Goal: Contribute content

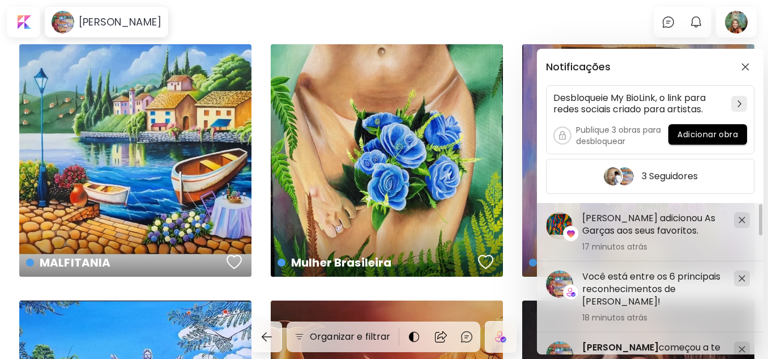
click at [738, 22] on div "Notificações Desbloqueie My BioLink, o link para redes sociais criado para arti…" at bounding box center [384, 179] width 768 height 359
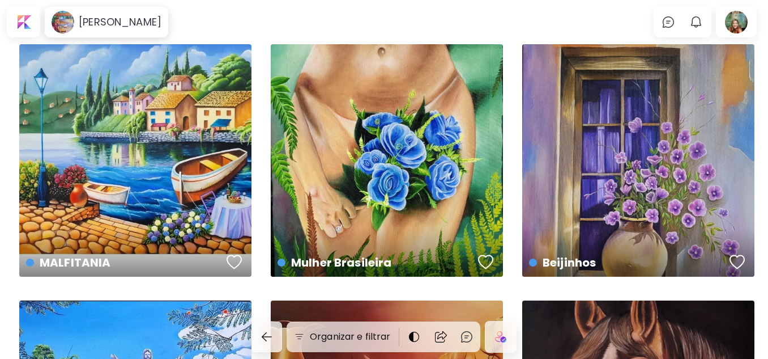
click at [738, 22] on div at bounding box center [736, 22] width 36 height 26
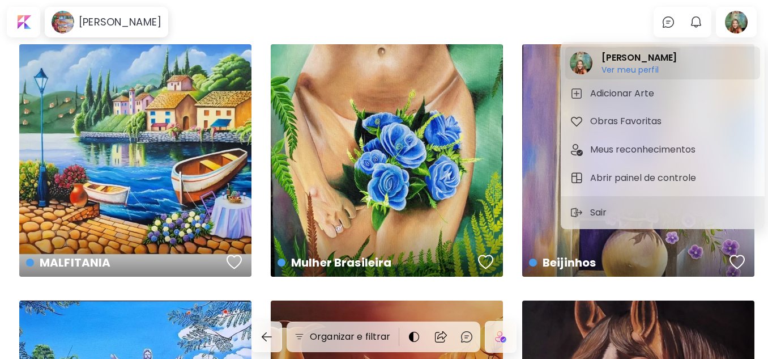
click at [627, 69] on h6 "Ver meu perfil" at bounding box center [639, 70] width 75 height 10
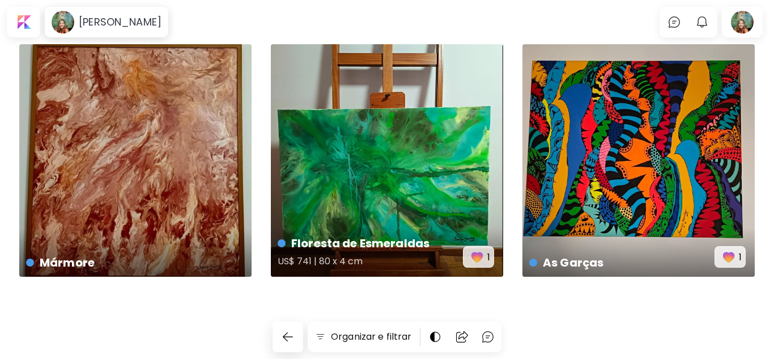
click at [478, 254] on img "button" at bounding box center [477, 257] width 16 height 16
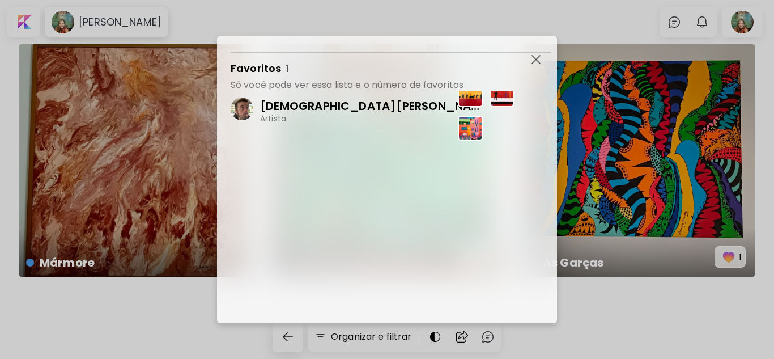
click at [292, 100] on p "[DEMOGRAPHIC_DATA][PERSON_NAME]" at bounding box center [373, 106] width 227 height 15
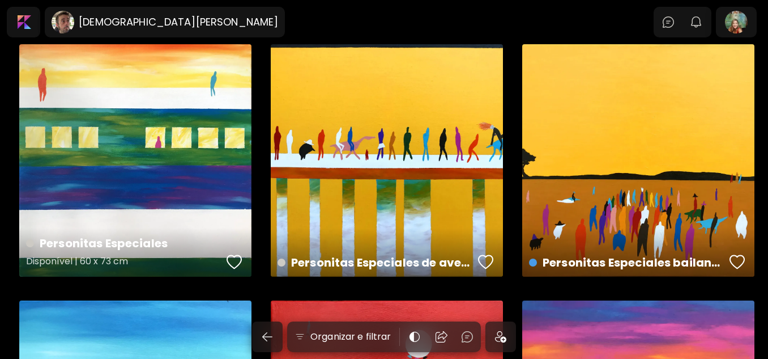
click at [148, 82] on div "Personitas Especiales Disponível | 60 x 73 cm" at bounding box center [135, 160] width 232 height 232
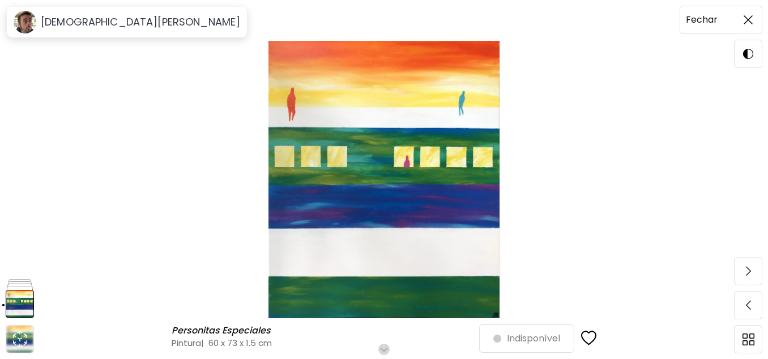
click at [699, 19] on h6 "Fechar" at bounding box center [702, 19] width 32 height 15
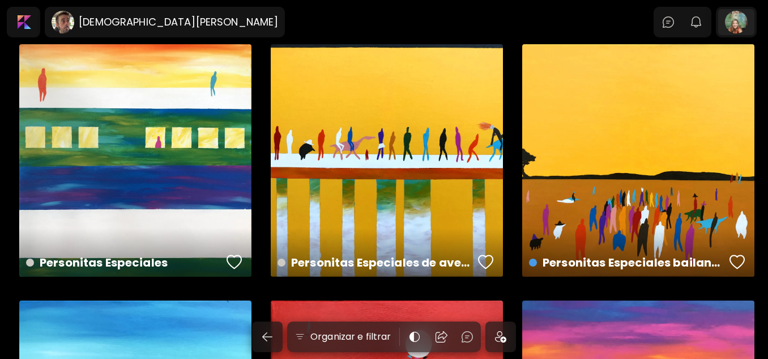
click at [740, 23] on div at bounding box center [736, 22] width 36 height 26
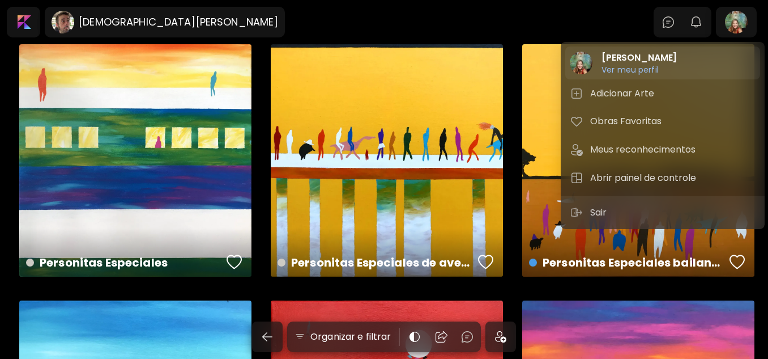
click at [628, 55] on h2 "[PERSON_NAME]" at bounding box center [639, 58] width 75 height 14
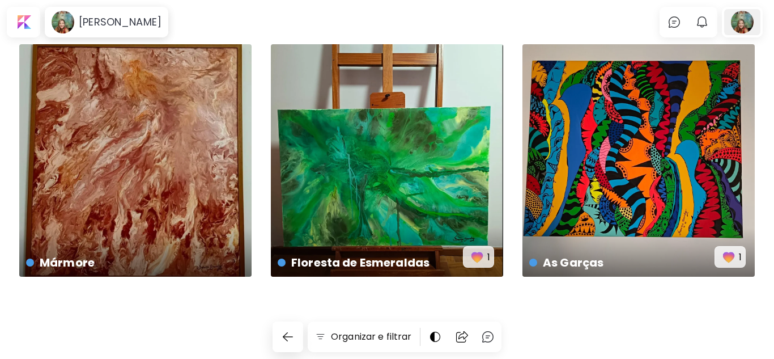
click at [746, 23] on div at bounding box center [742, 22] width 36 height 26
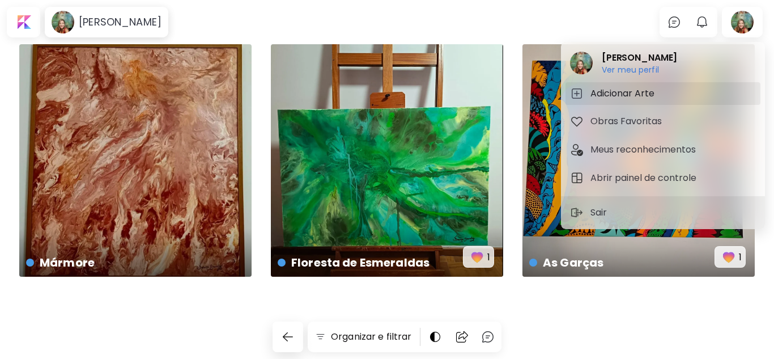
click at [625, 89] on h5 "Adicionar Arte" at bounding box center [623, 94] width 67 height 14
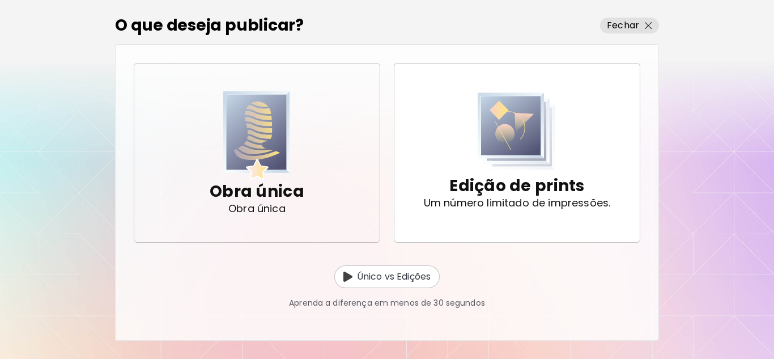
click at [257, 181] on p "Obra única" at bounding box center [257, 191] width 95 height 23
